Goal: Task Accomplishment & Management: Manage account settings

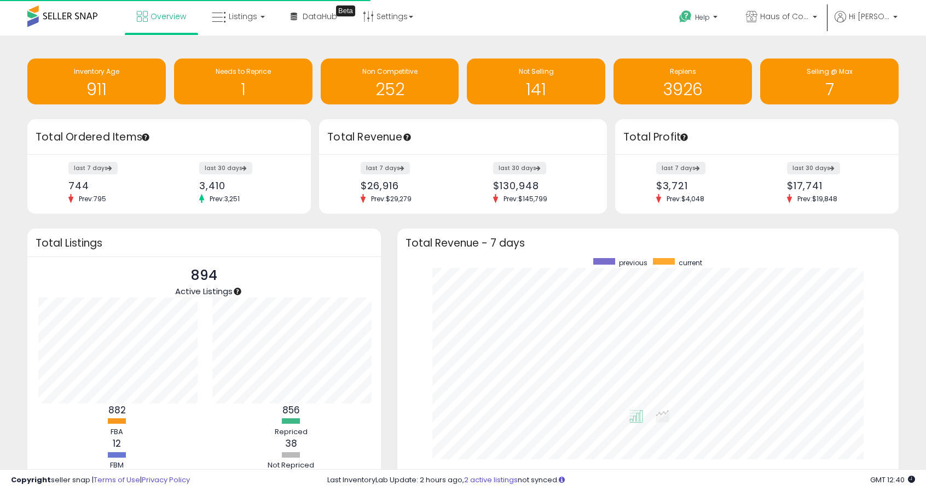
scroll to position [109, 174]
click at [244, 15] on span "Listings" at bounding box center [243, 16] width 28 height 11
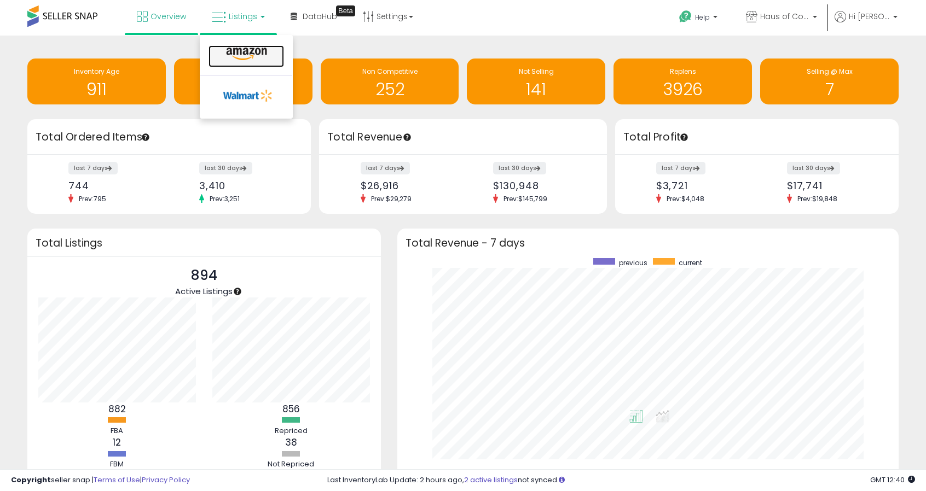
click at [241, 57] on icon at bounding box center [247, 54] width 48 height 14
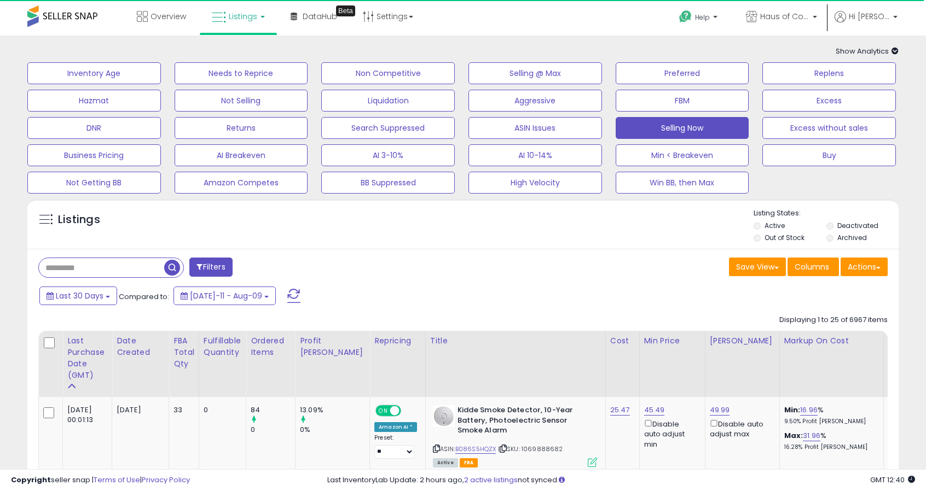
click at [111, 262] on input "text" at bounding box center [101, 267] width 125 height 19
paste input "**********"
type input "**********"
click at [257, 264] on span "button" at bounding box center [256, 268] width 16 height 16
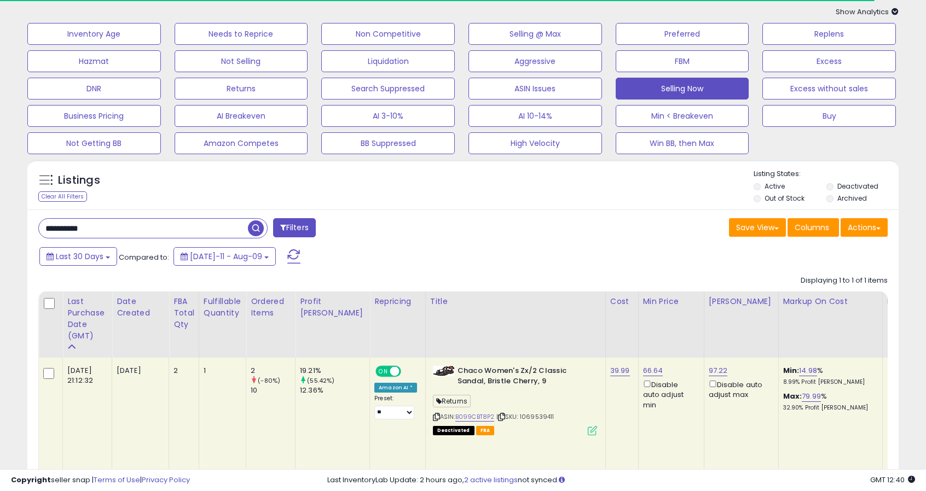
scroll to position [83, 0]
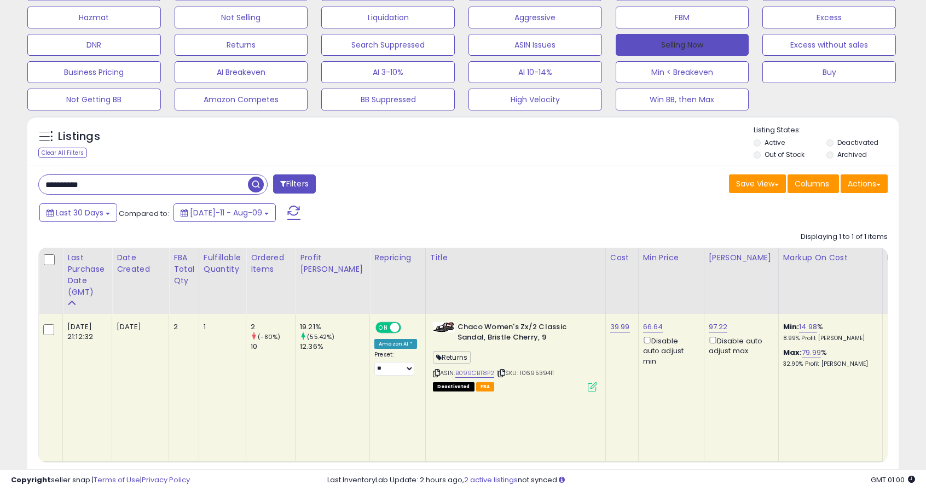
click at [680, 44] on button "Selling Now" at bounding box center [683, 45] width 134 height 22
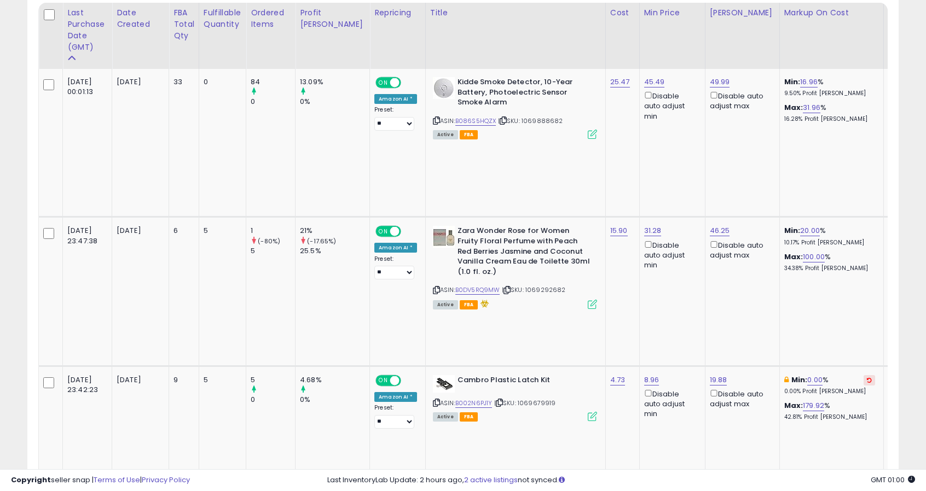
scroll to position [0, 4]
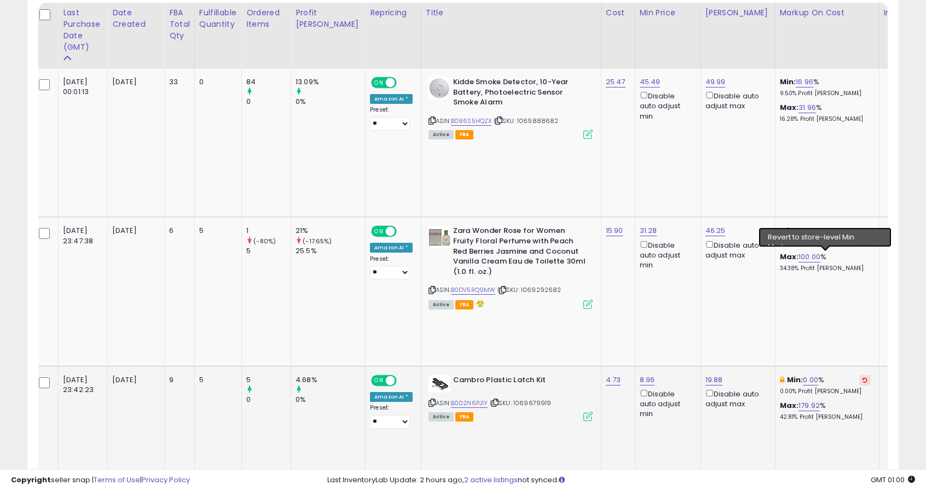
click at [863, 378] on icon at bounding box center [865, 380] width 5 height 5
click at [796, 375] on link "38.99" at bounding box center [806, 380] width 20 height 11
click at [700, 219] on input "*****" at bounding box center [735, 220] width 97 height 19
type input "**"
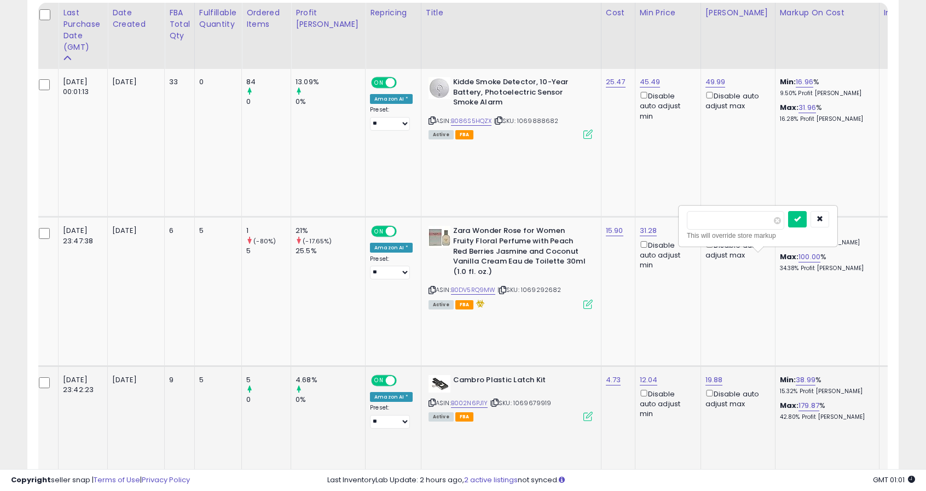
click button "submit" at bounding box center [797, 219] width 19 height 16
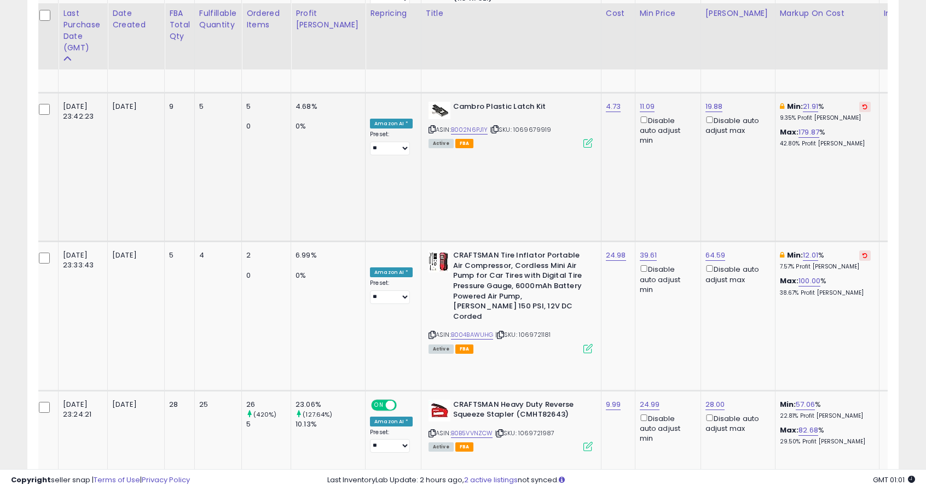
scroll to position [657, 0]
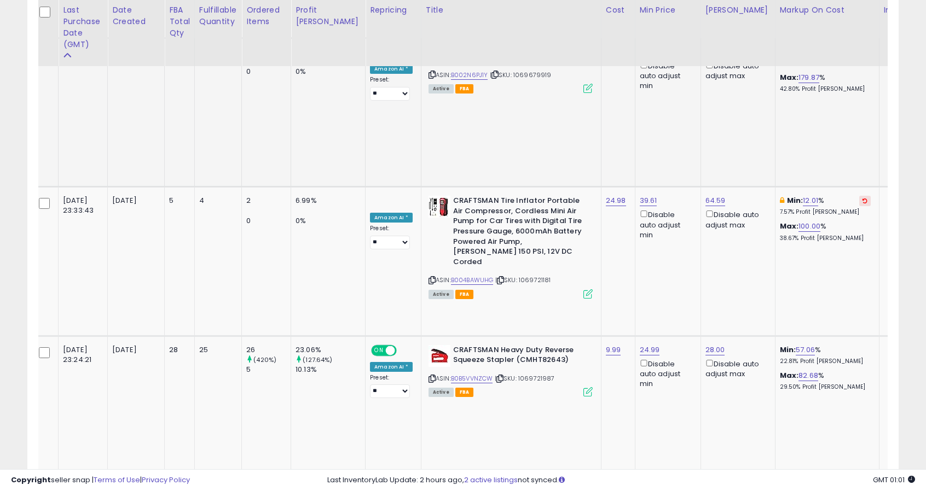
click at [859, 491] on button at bounding box center [864, 499] width 11 height 10
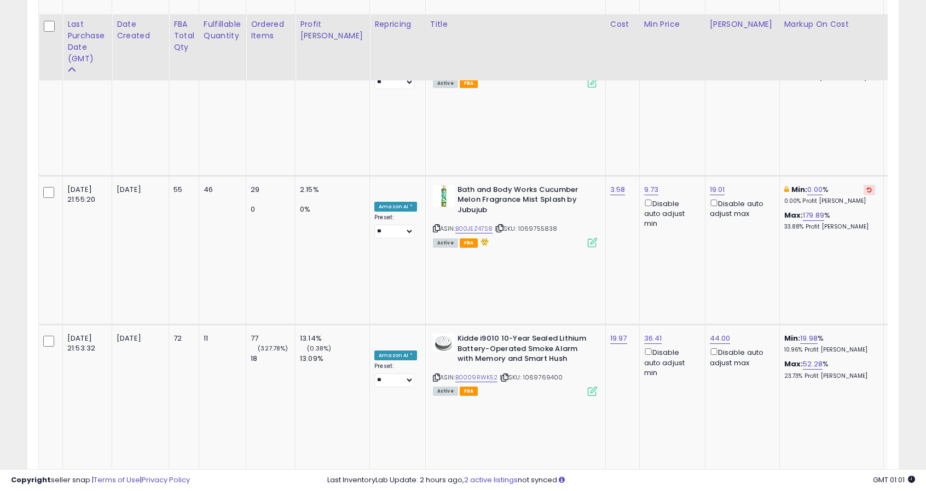
scroll to position [2050, 0]
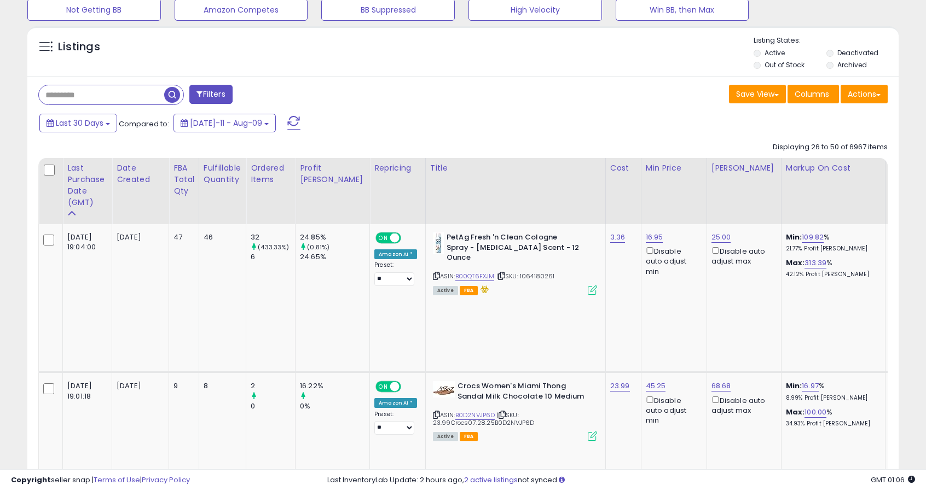
scroll to position [119, 0]
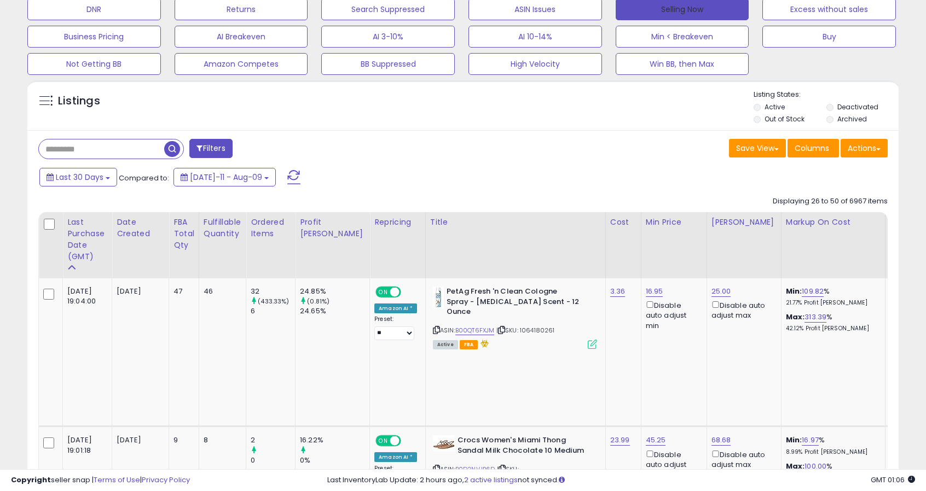
click at [656, 11] on button "Selling Now" at bounding box center [683, 9] width 134 height 22
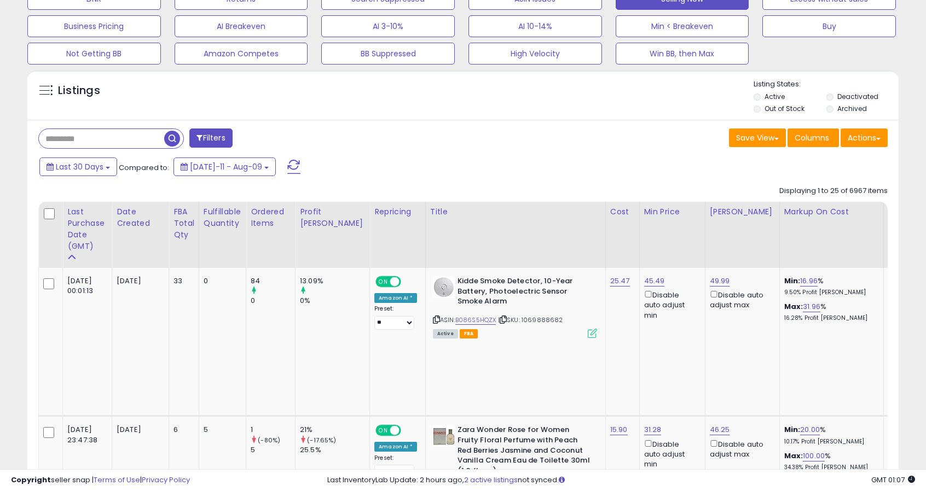
scroll to position [64, 0]
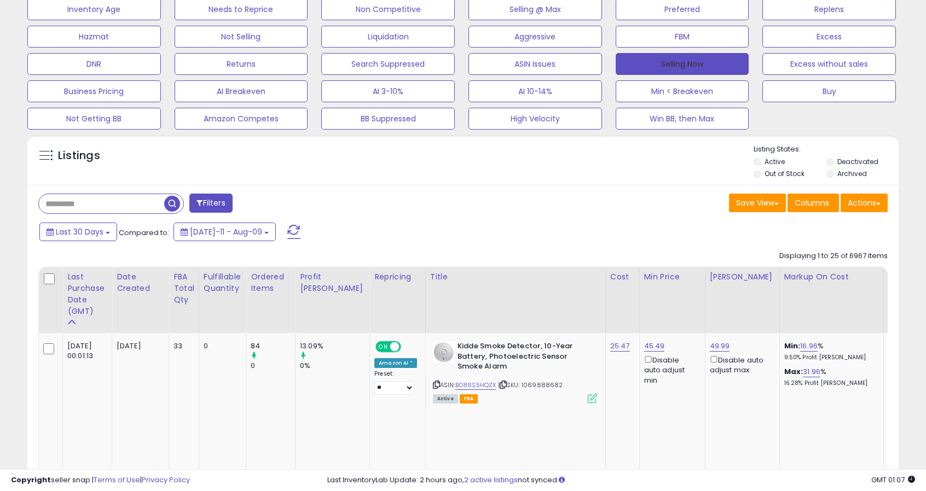
click at [703, 62] on button "Selling Now" at bounding box center [683, 64] width 134 height 22
